Goal: Information Seeking & Learning: Learn about a topic

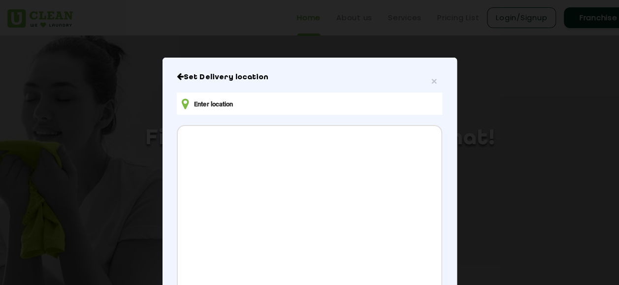
click at [215, 102] on input "text" at bounding box center [309, 104] width 265 height 22
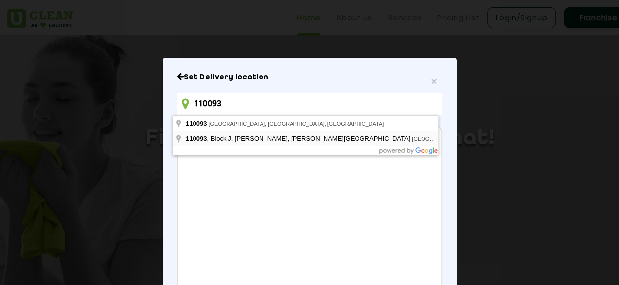
type input "[STREET_ADDRESS][PERSON_NAME][PERSON_NAME]"
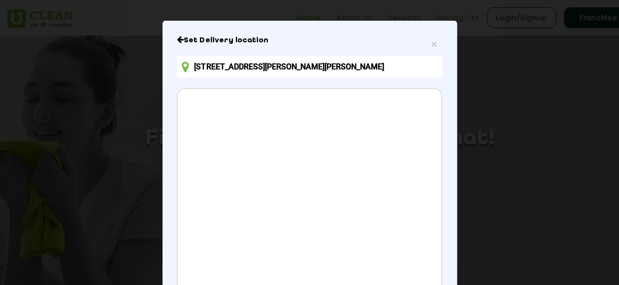
scroll to position [160, 0]
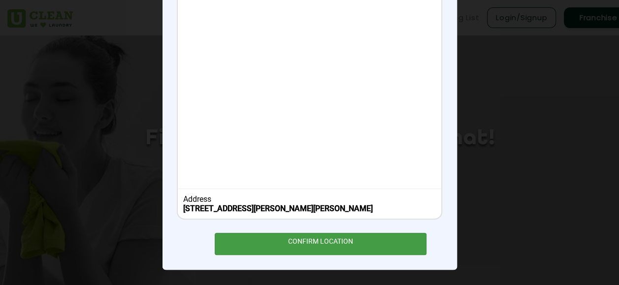
click at [288, 246] on div "CONFIRM LOCATION" at bounding box center [321, 244] width 212 height 22
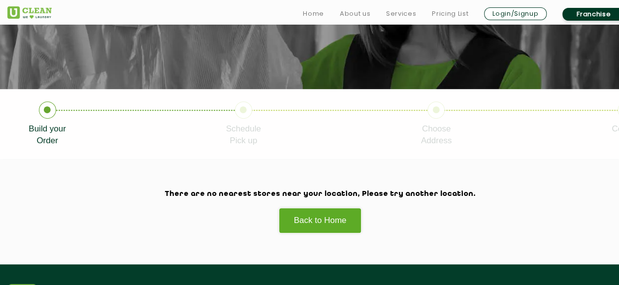
scroll to position [148, 0]
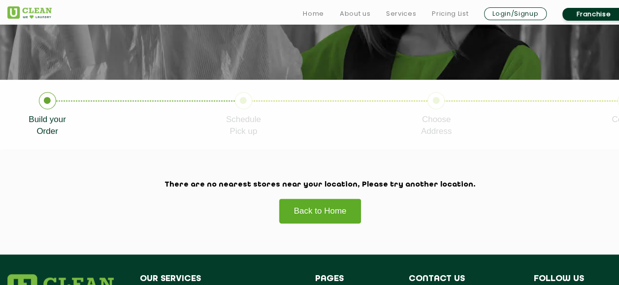
click at [333, 215] on link "Back to Home" at bounding box center [320, 211] width 83 height 25
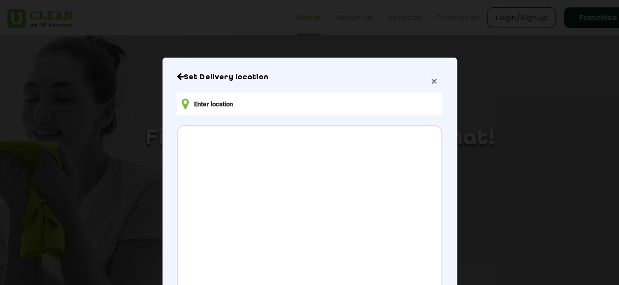
click at [433, 80] on span "×" at bounding box center [434, 80] width 6 height 11
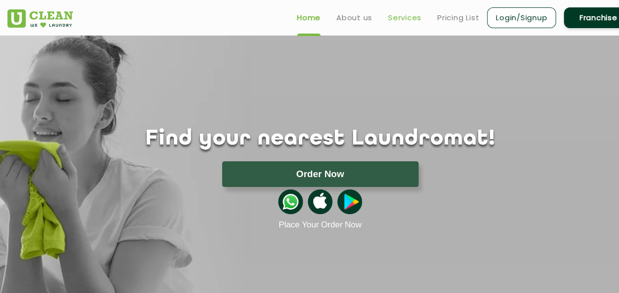
click at [400, 17] on link "Services" at bounding box center [405, 18] width 34 height 12
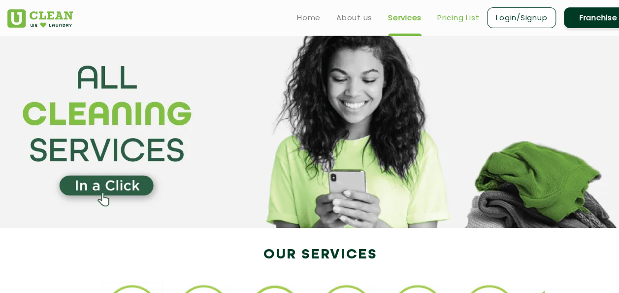
click at [470, 23] on link "Pricing List" at bounding box center [459, 18] width 42 height 12
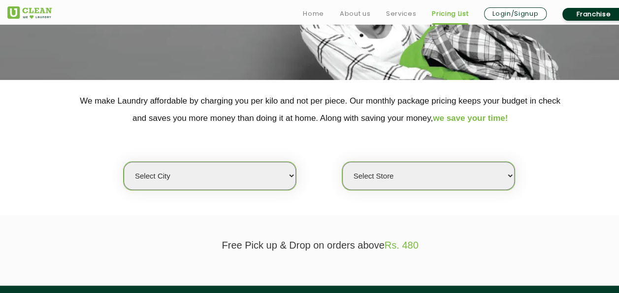
scroll to position [197, 0]
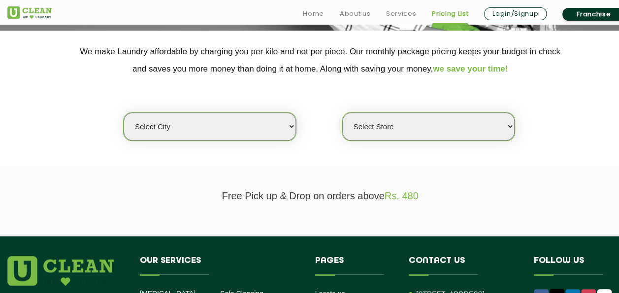
click at [279, 124] on select "Select city Aalo Agartala Agra Ahmedabad Akola Aligarh Alwar - UClean Select Am…" at bounding box center [210, 126] width 172 height 28
select select "1"
click at [124, 112] on select "Select city Aalo Agartala Agra Ahmedabad Akola Aligarh Alwar - UClean Select Am…" at bounding box center [210, 126] width 172 height 28
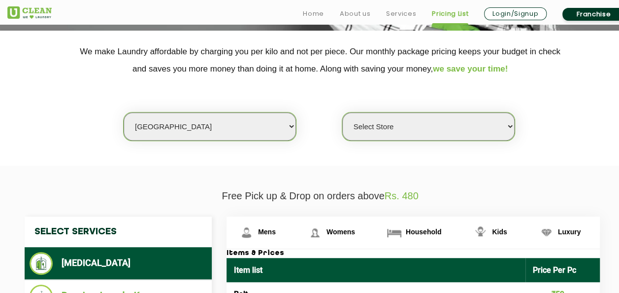
click at [402, 133] on select "Select Store UClean Vasant Kunj UClean Greater Kailash 2 UClean Dwarka UClean R…" at bounding box center [428, 126] width 172 height 28
select select "582"
click at [342, 112] on select "Select Store UClean Vasant Kunj UClean Greater Kailash 2 UClean Dwarka UClean R…" at bounding box center [428, 126] width 172 height 28
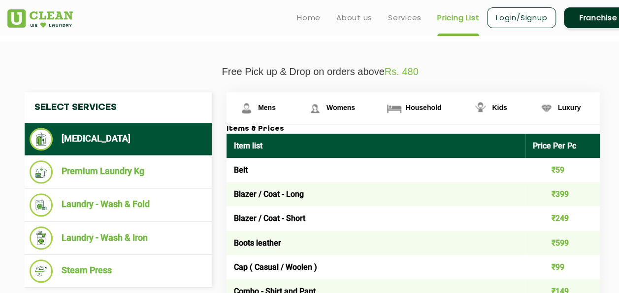
scroll to position [296, 0]
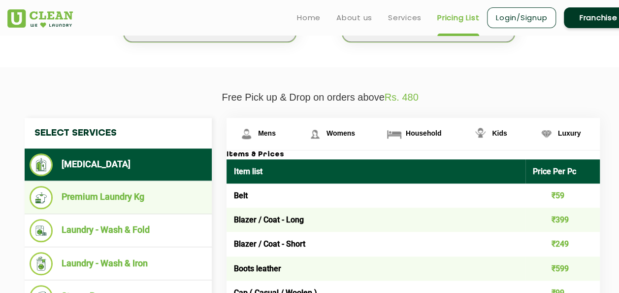
click at [109, 196] on li "Premium Laundry Kg" at bounding box center [118, 197] width 177 height 23
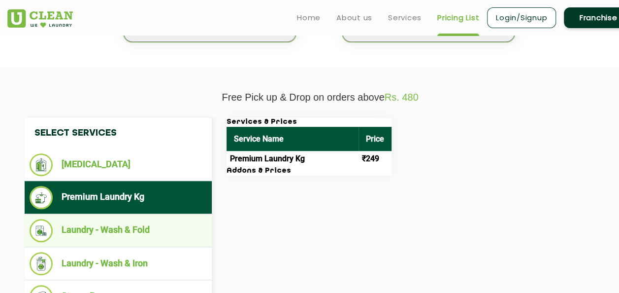
click at [111, 230] on li "Laundry - Wash & Fold" at bounding box center [118, 230] width 177 height 23
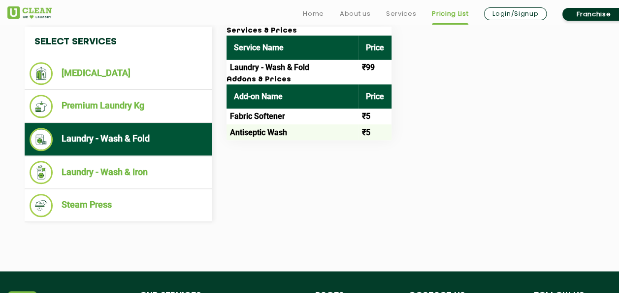
scroll to position [394, 0]
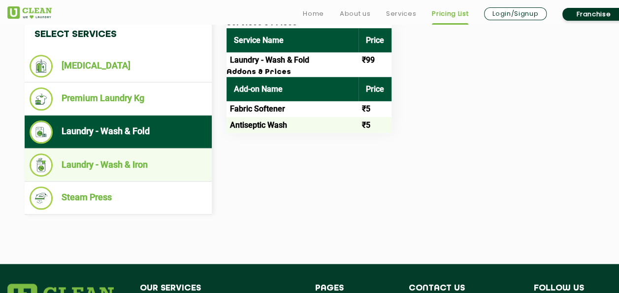
click at [126, 166] on li "Laundry - Wash & Iron" at bounding box center [118, 164] width 177 height 23
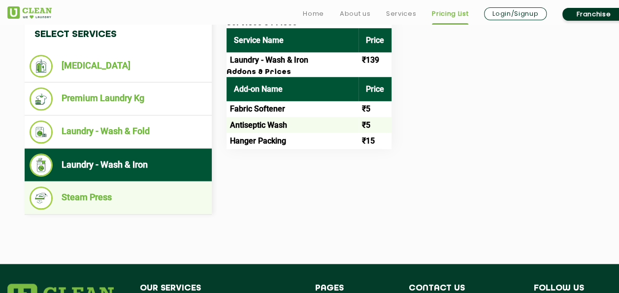
click at [117, 193] on li "Steam Press" at bounding box center [118, 197] width 177 height 23
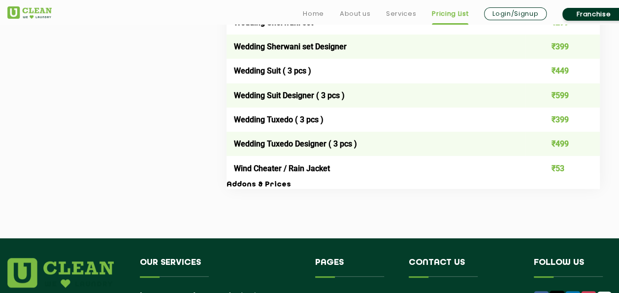
scroll to position [2168, 0]
